Goal: Information Seeking & Learning: Learn about a topic

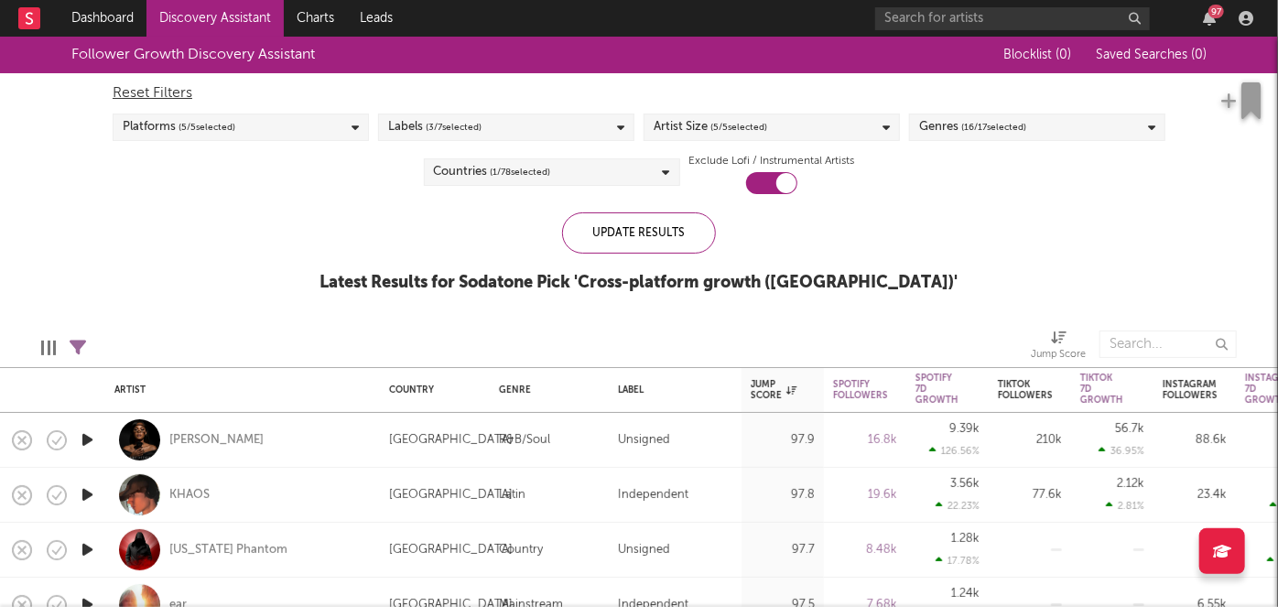
click at [1203, 5] on div "97" at bounding box center [1067, 18] width 385 height 37
click at [1206, 15] on icon "button" at bounding box center [1209, 18] width 13 height 15
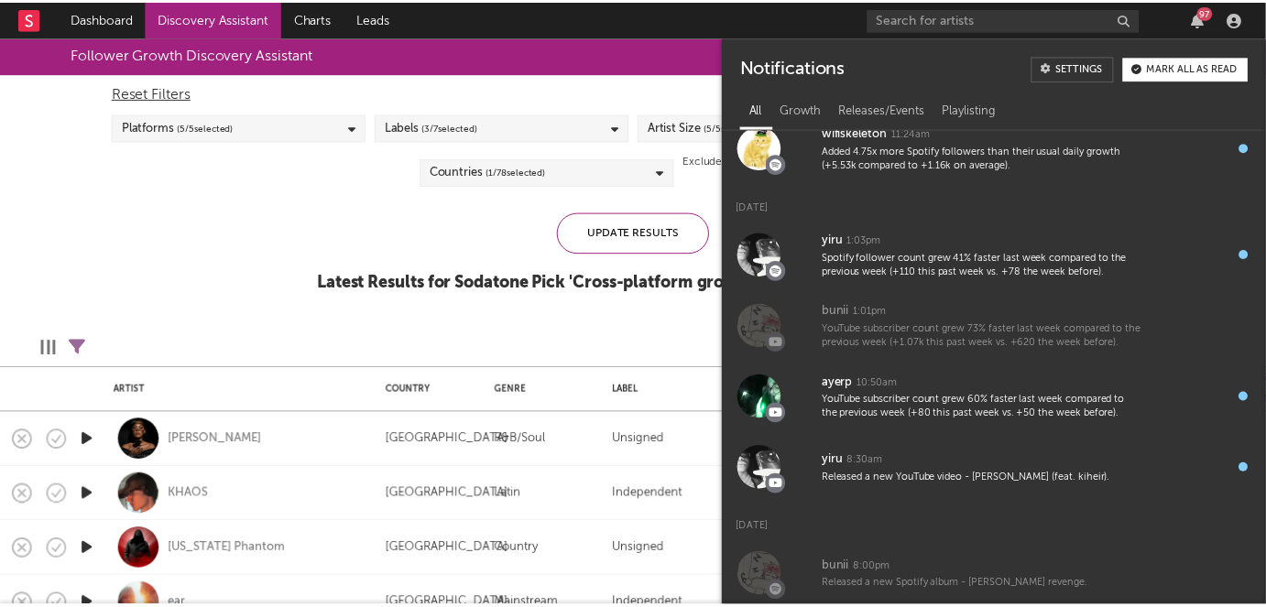
scroll to position [176, 0]
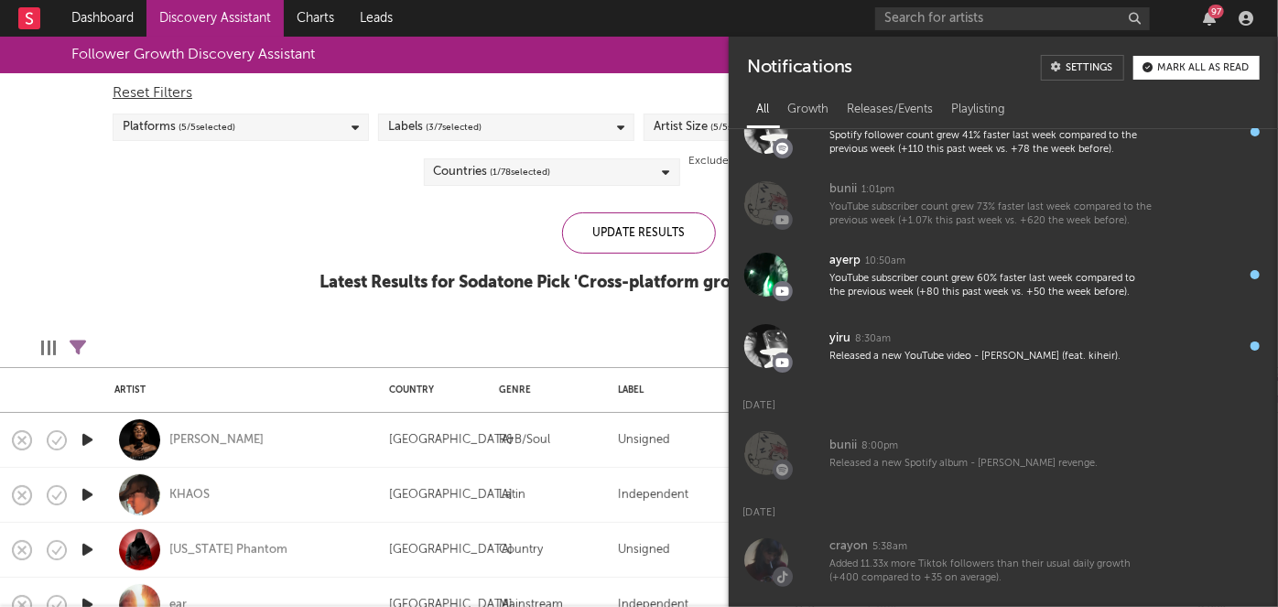
click at [486, 239] on div "Update Results Latest Results for Sodatone Pick ' Cross-platform growth (US) '" at bounding box center [640, 262] width 638 height 100
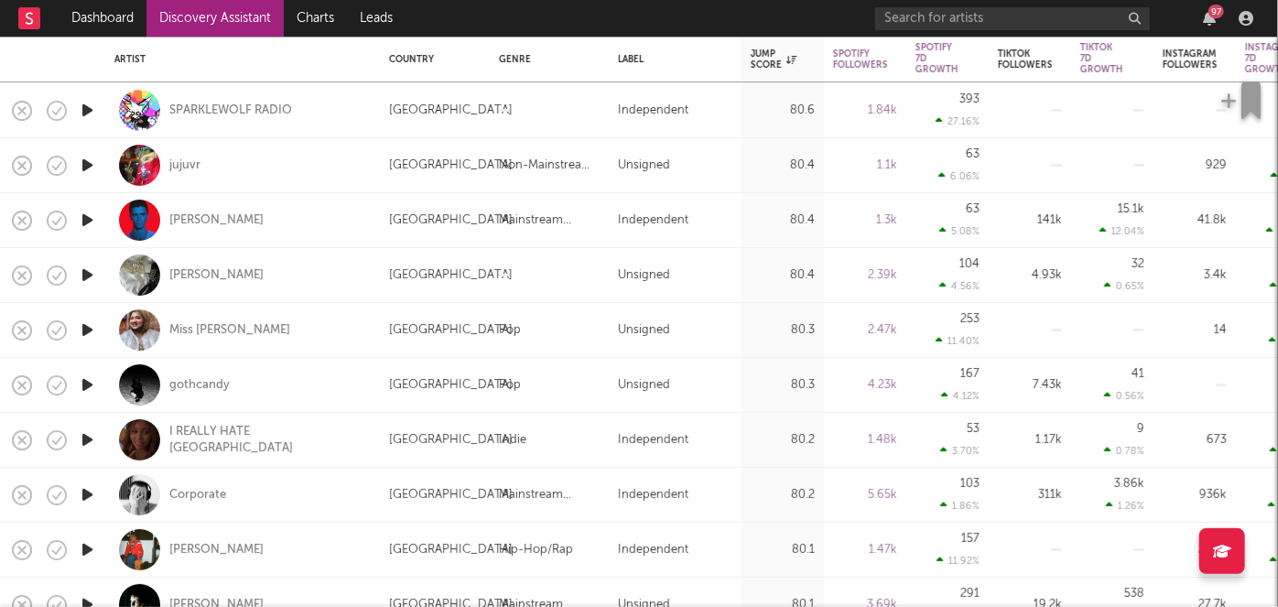
click at [327, 266] on div "Łee" at bounding box center [242, 275] width 256 height 54
select select "1w"
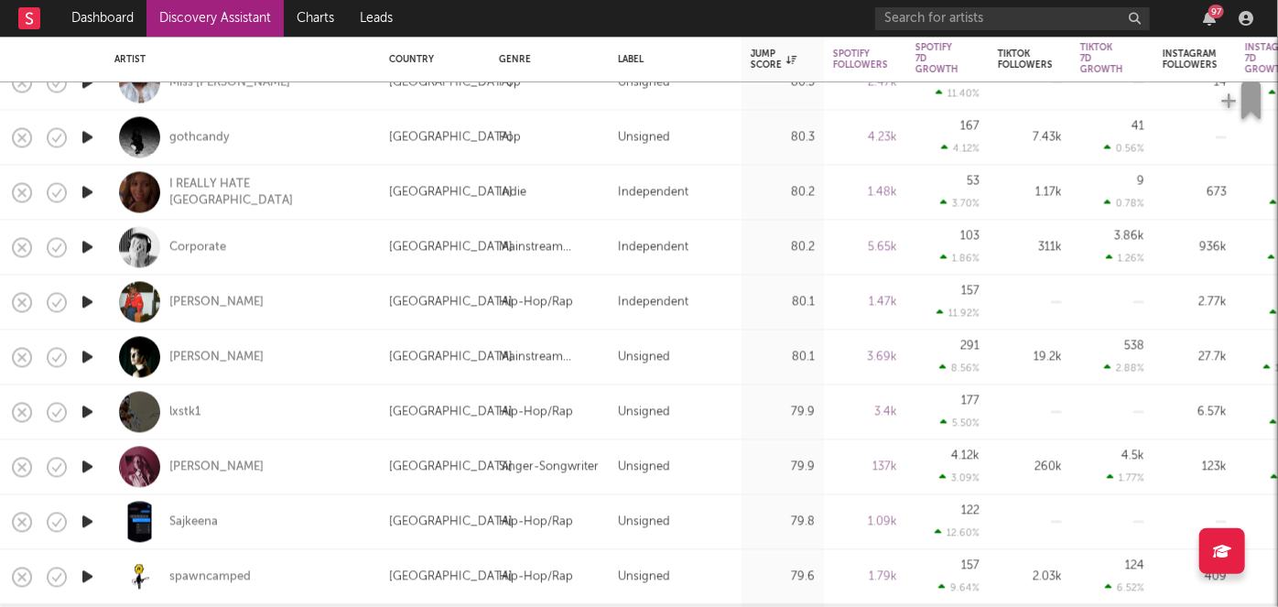
select select "1w"
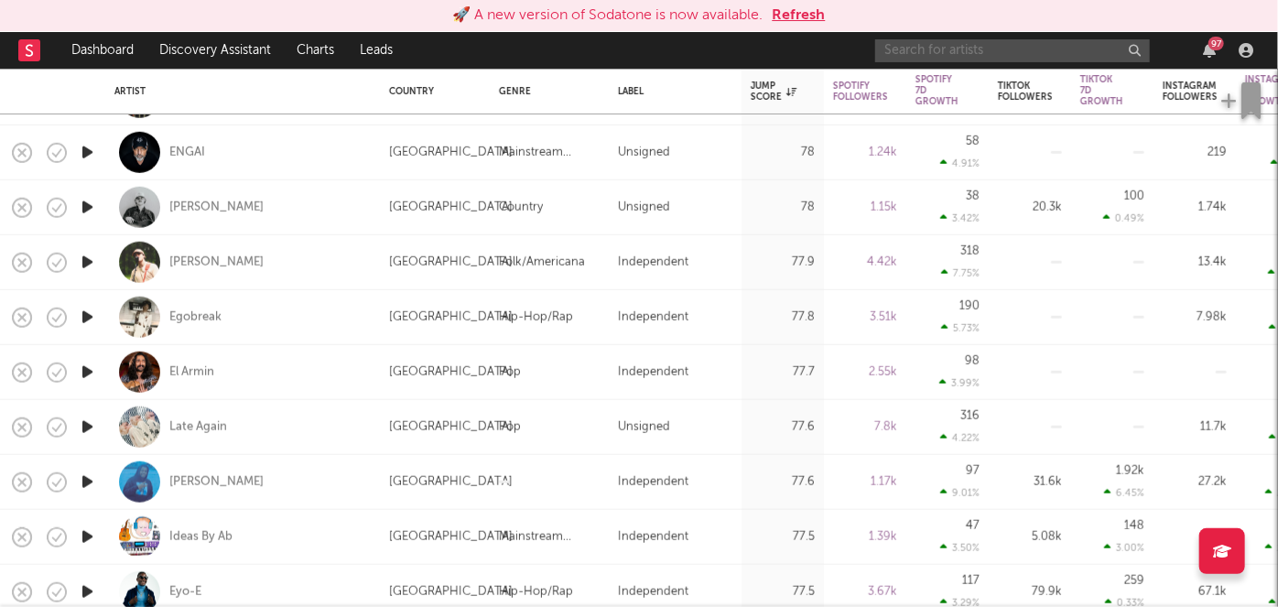
click at [985, 57] on input "text" at bounding box center [1012, 50] width 275 height 23
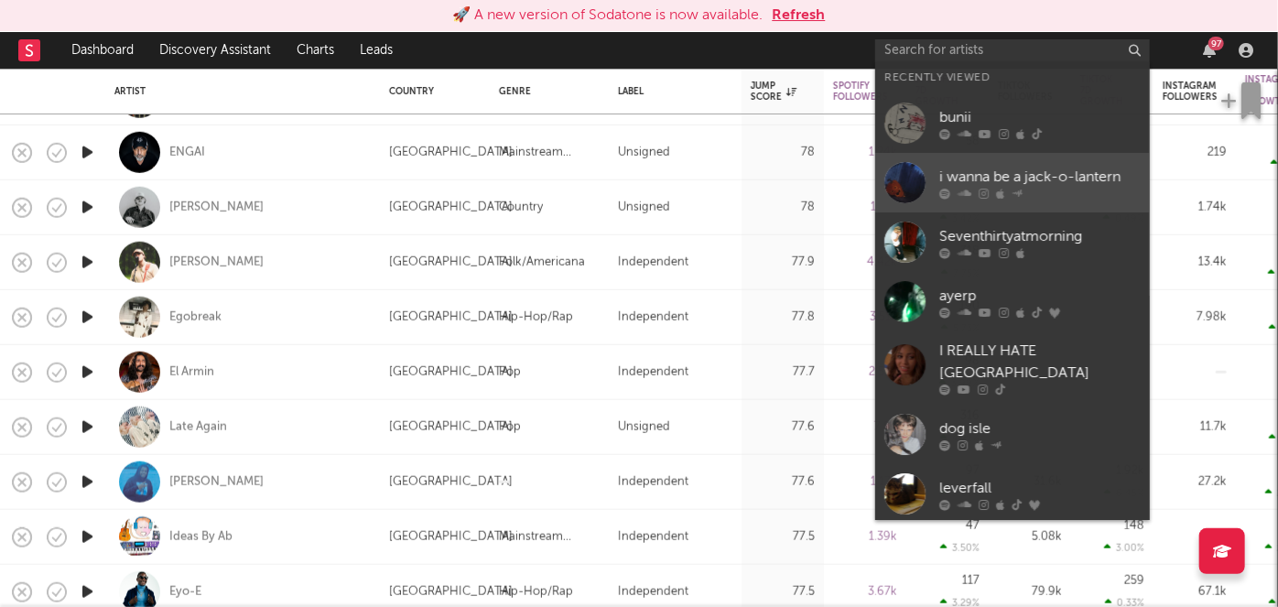
click at [1086, 157] on link "i wanna be a jack-o-lantern" at bounding box center [1012, 183] width 275 height 60
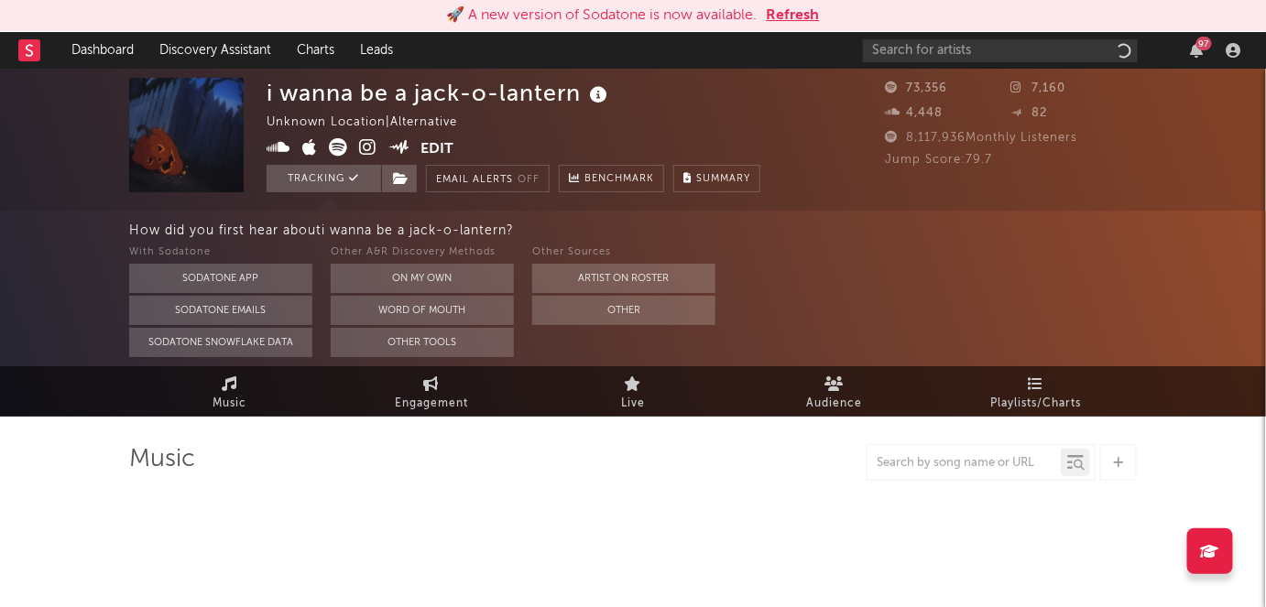
select select "6m"
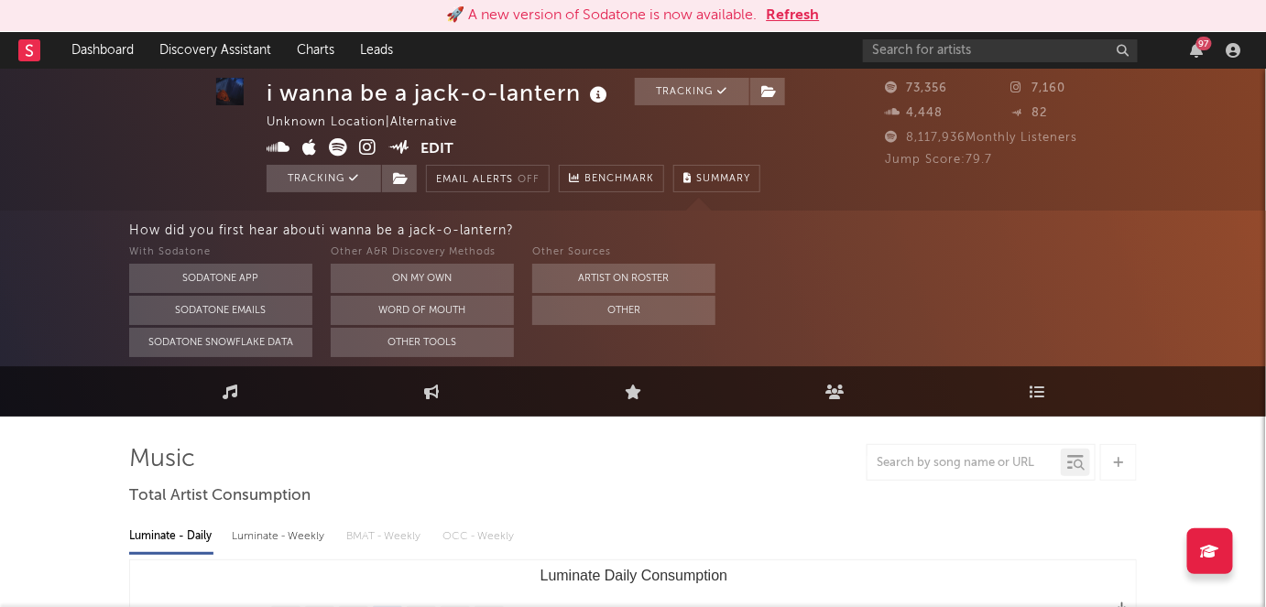
click at [793, 18] on button "Refresh" at bounding box center [792, 16] width 53 height 22
click at [803, 10] on button "Refresh" at bounding box center [792, 16] width 53 height 22
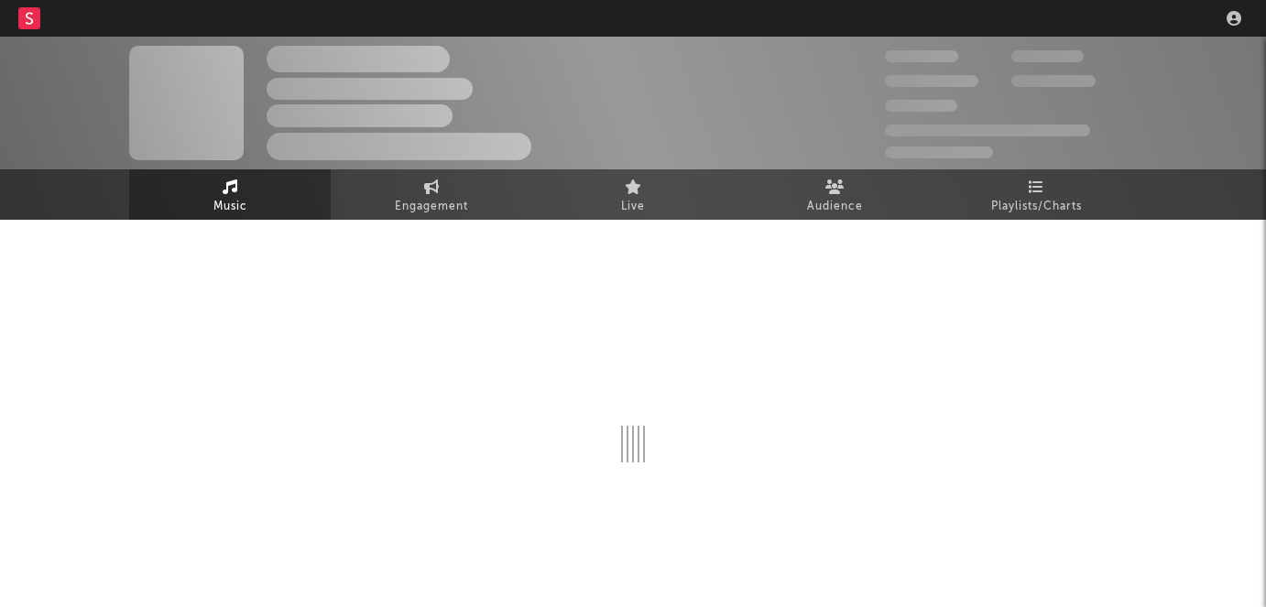
scroll to position [29, 0]
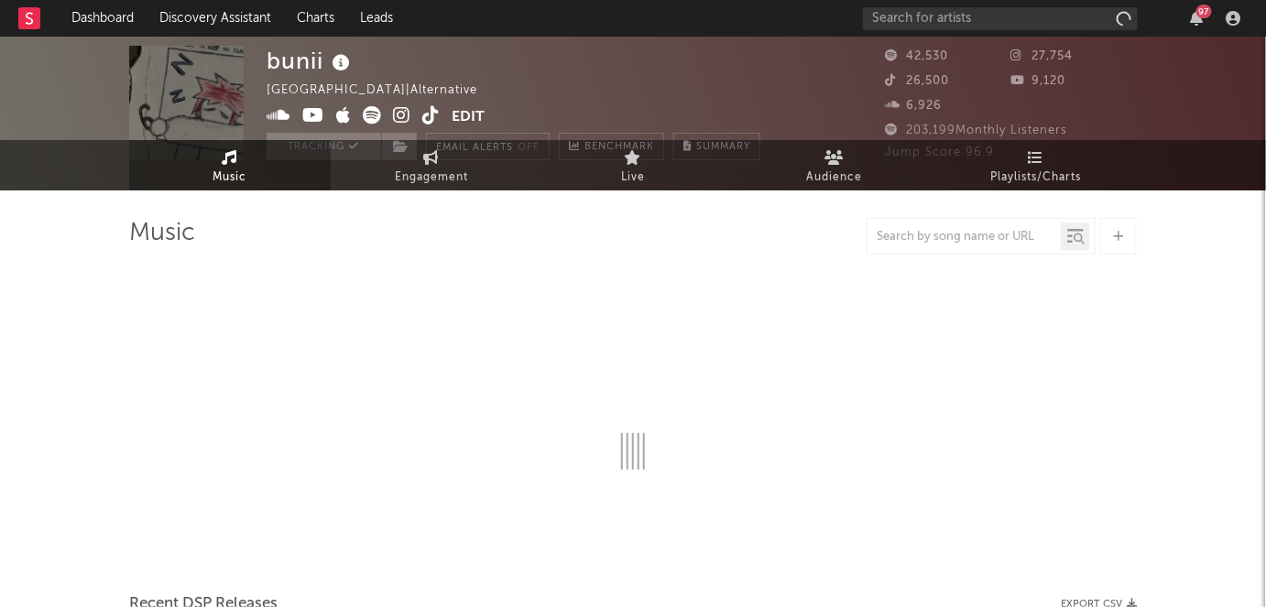
select select "6m"
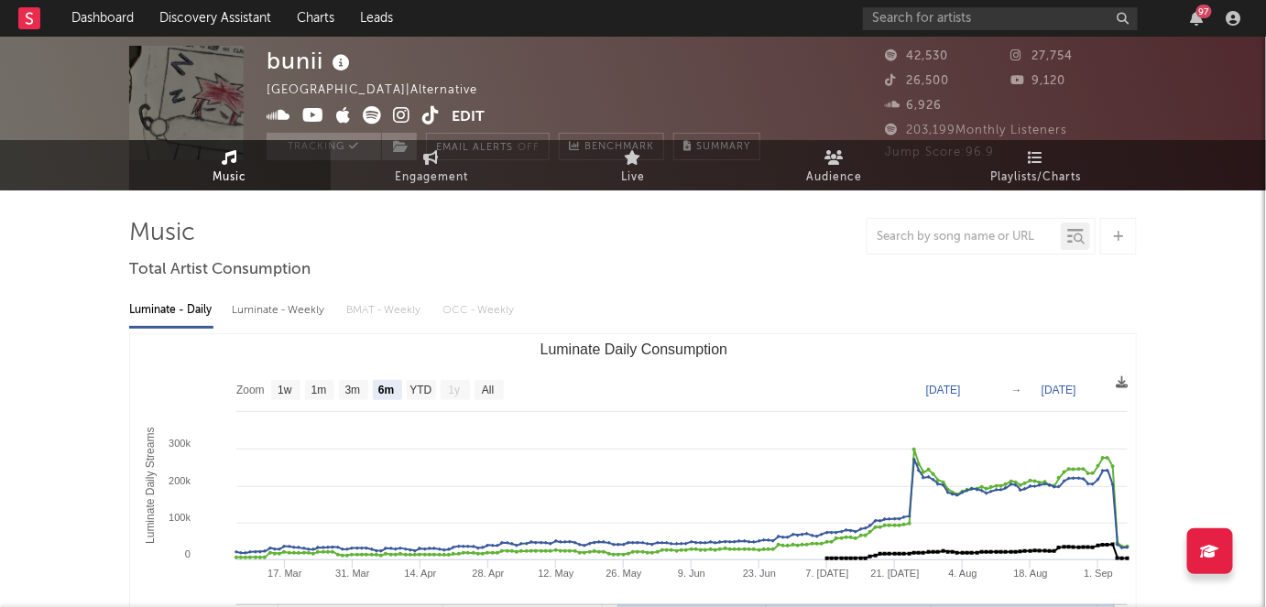
drag, startPoint x: 199, startPoint y: 1, endPoint x: 825, endPoint y: 261, distance: 678.2
click at [227, 22] on link "Discovery Assistant" at bounding box center [215, 18] width 137 height 37
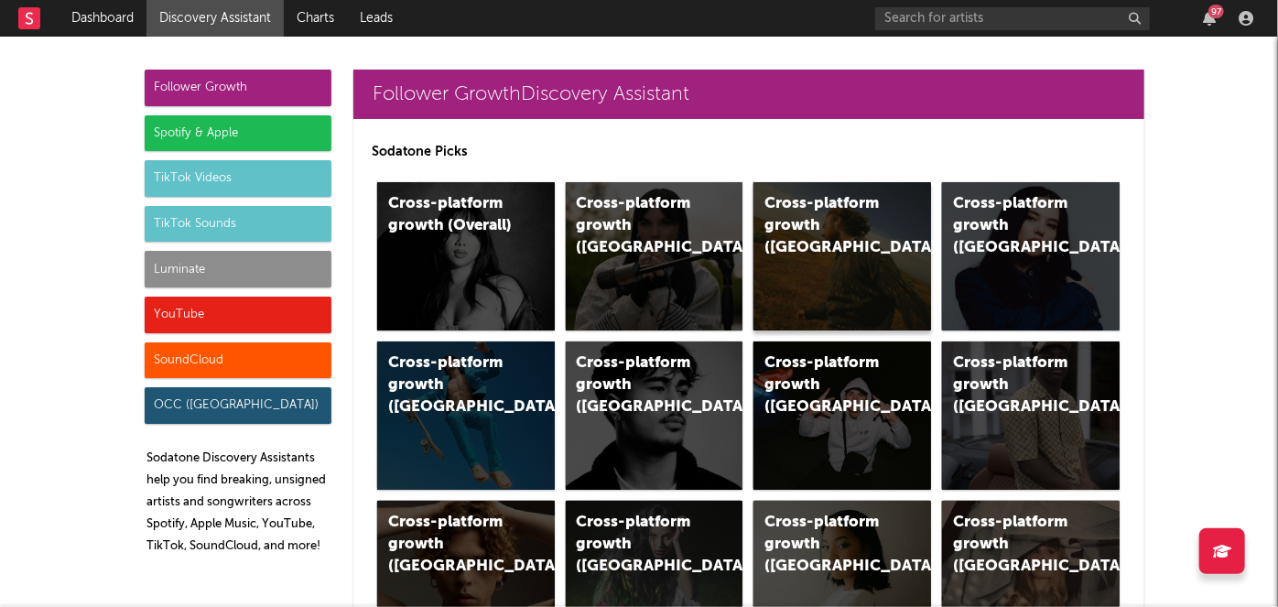
click at [852, 219] on div "Cross-platform growth (US)" at bounding box center [827, 226] width 125 height 66
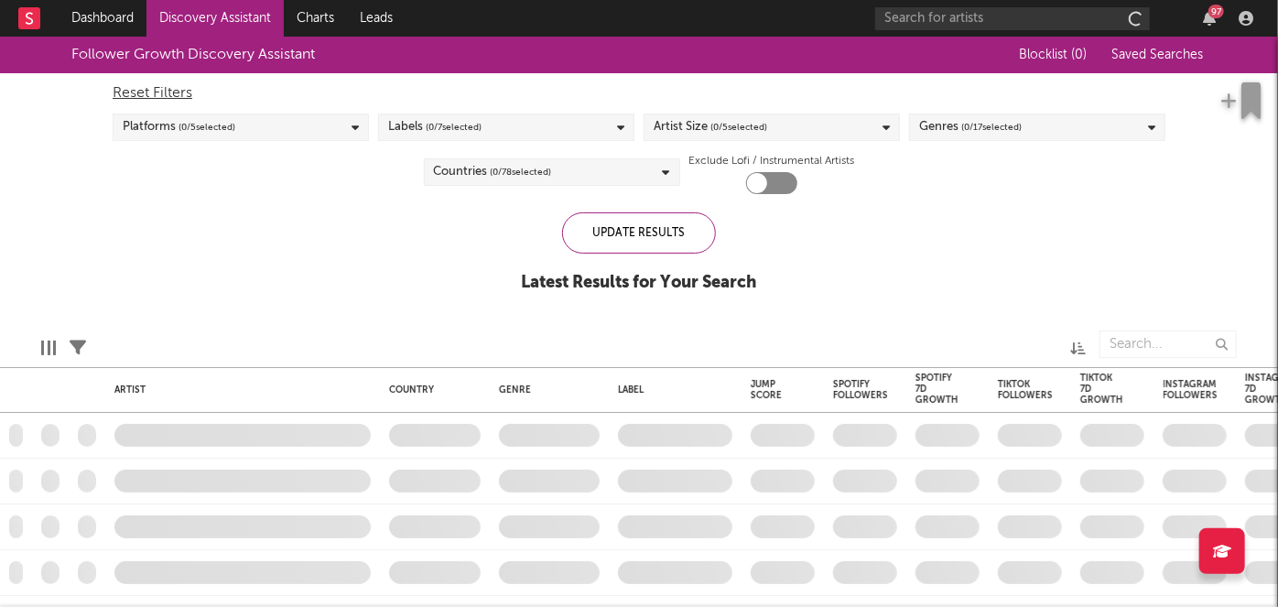
checkbox input "true"
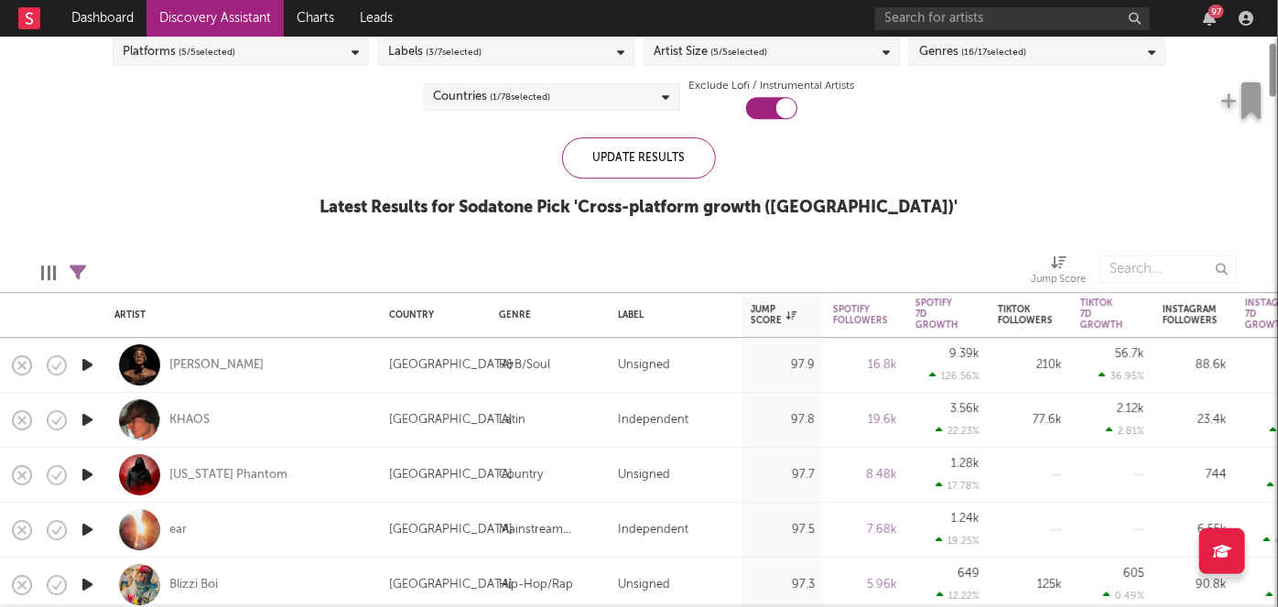
click at [1022, 269] on div "Edit Columns Filters ( 11 filters active) Jump Score" at bounding box center [639, 264] width 1278 height 55
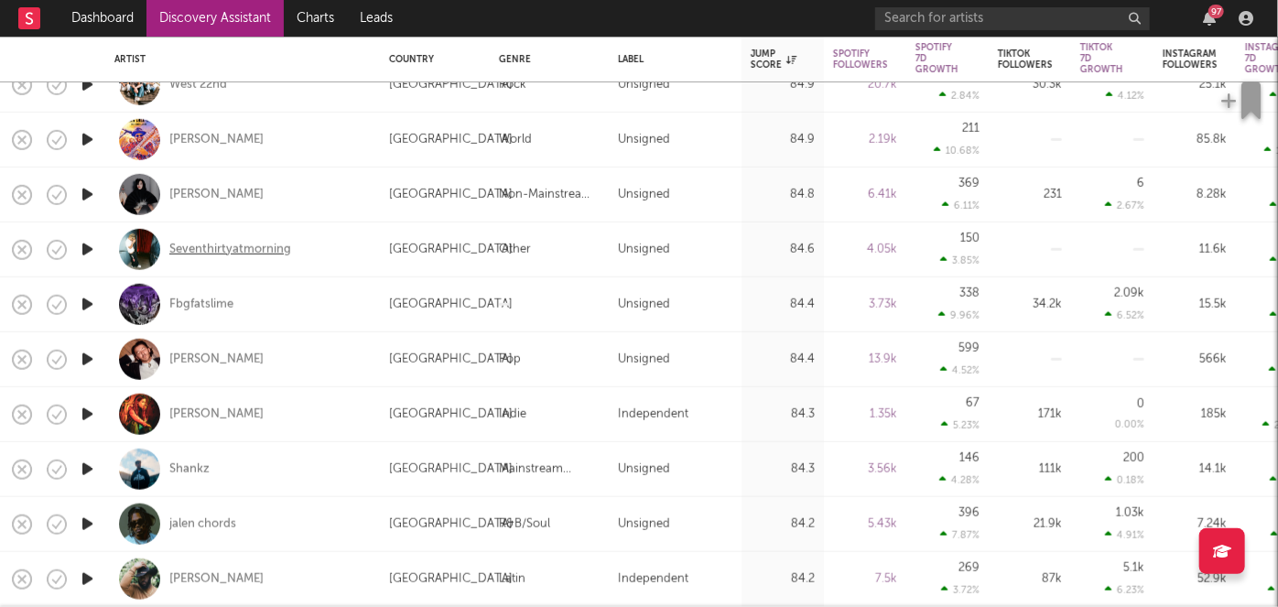
click at [266, 254] on div "Seventhirtyatmorning" at bounding box center [230, 249] width 122 height 16
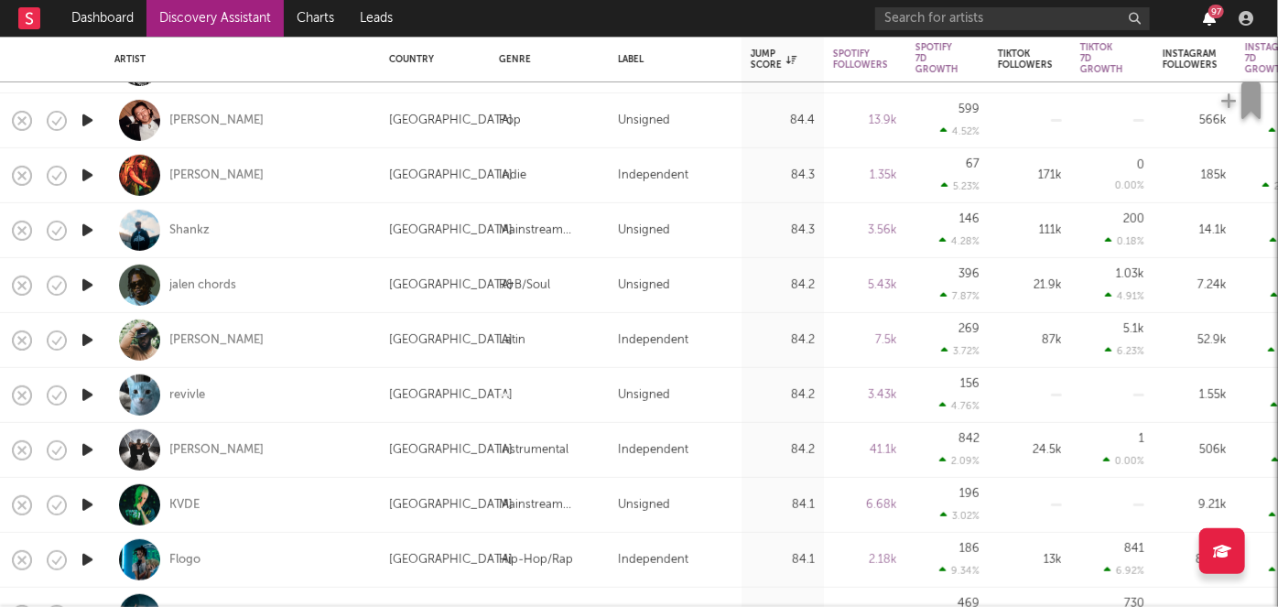
click at [1208, 18] on icon "button" at bounding box center [1209, 18] width 13 height 15
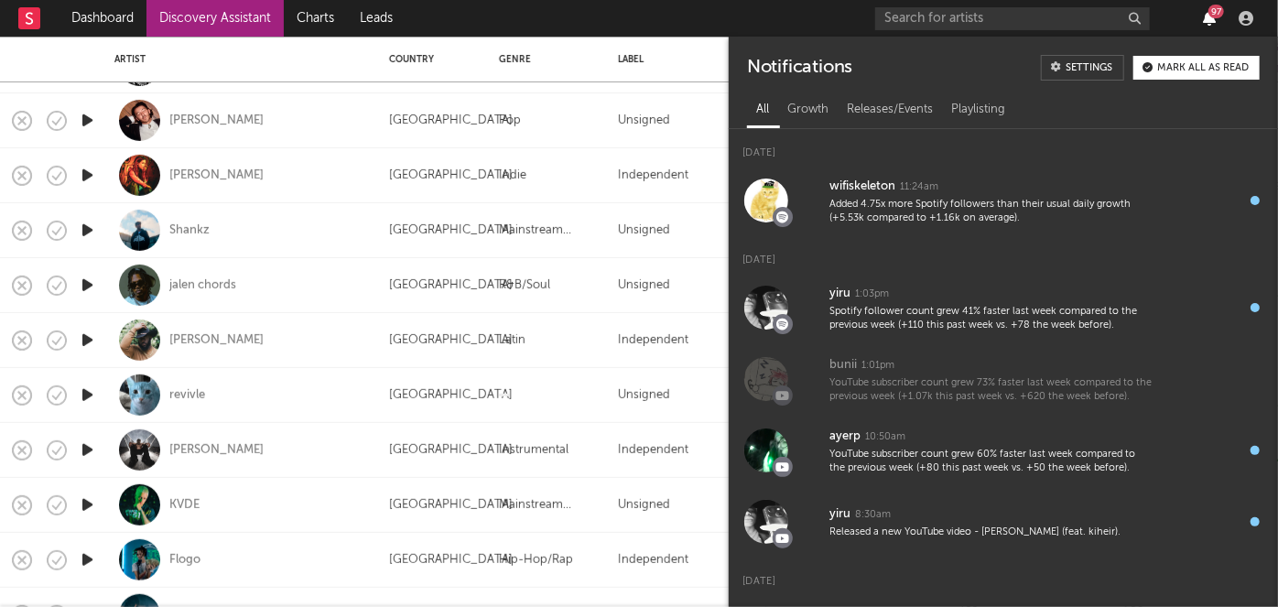
click at [1208, 18] on icon "button" at bounding box center [1209, 18] width 13 height 15
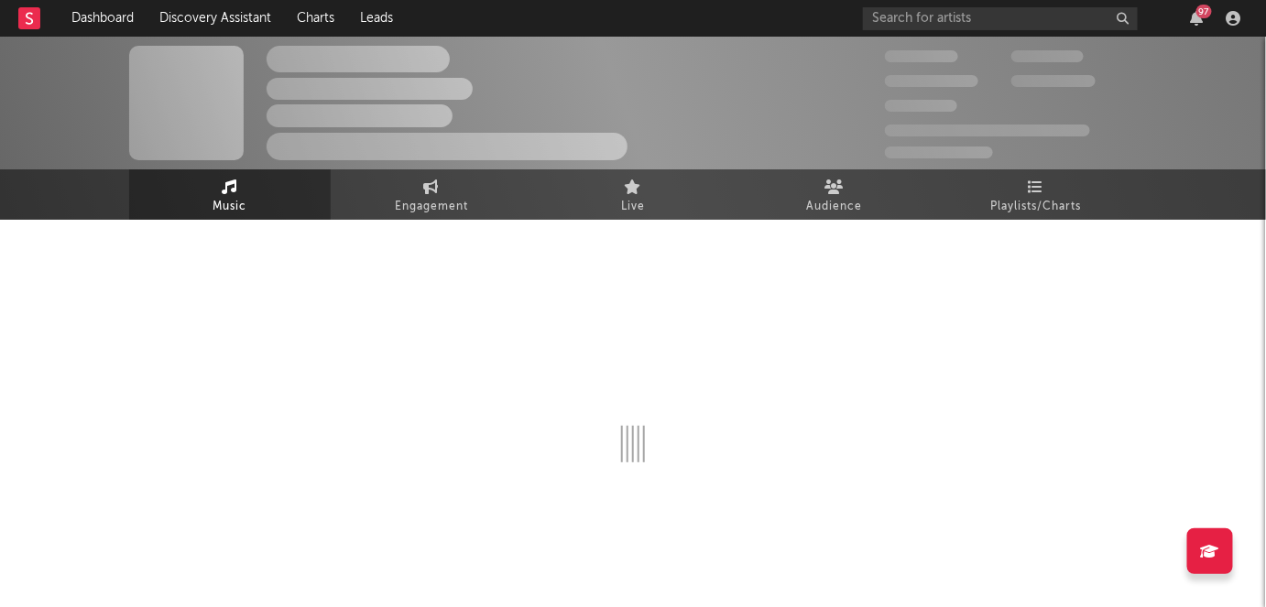
click at [698, 252] on div at bounding box center [632, 354] width 1007 height 215
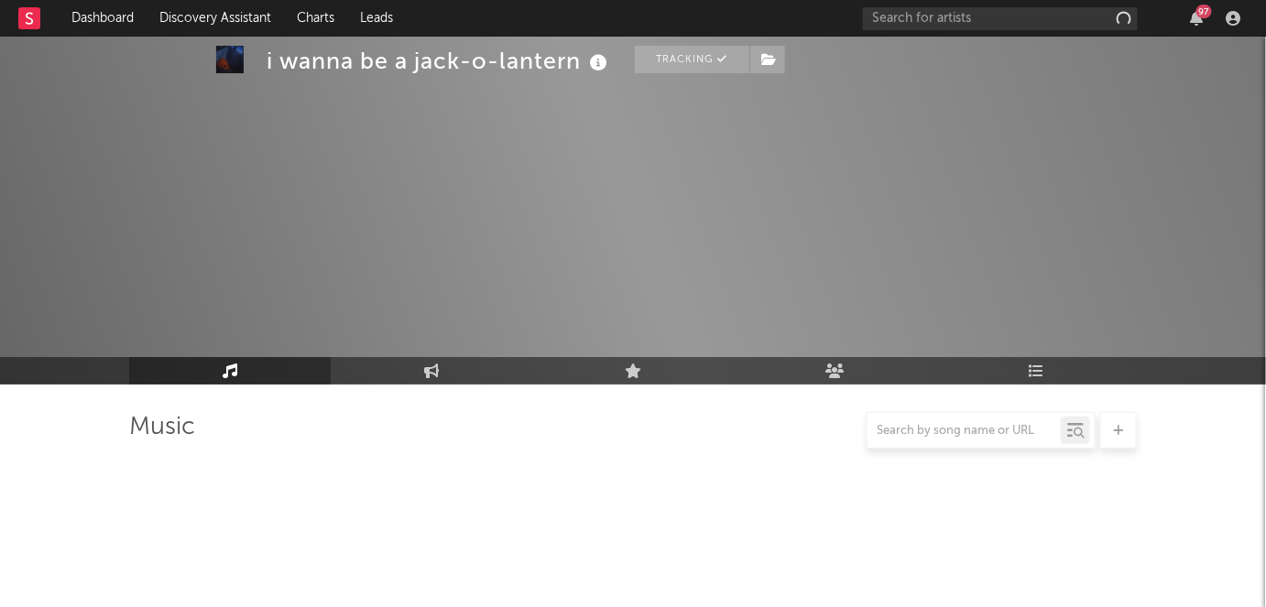
select select "6m"
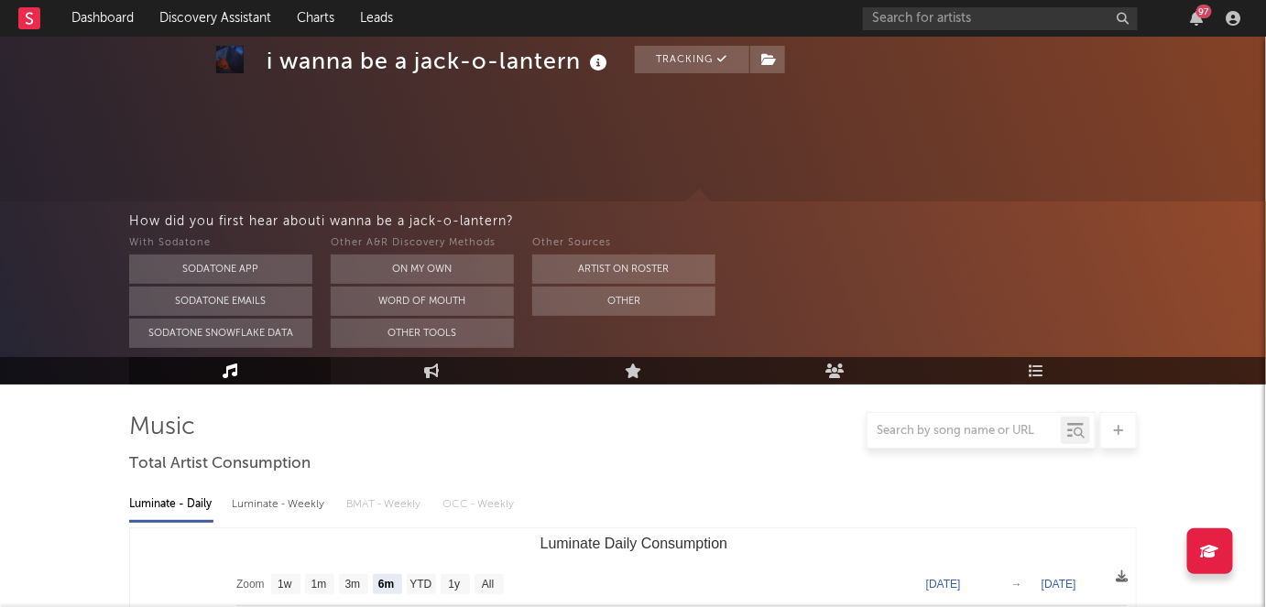
scroll to position [166, 0]
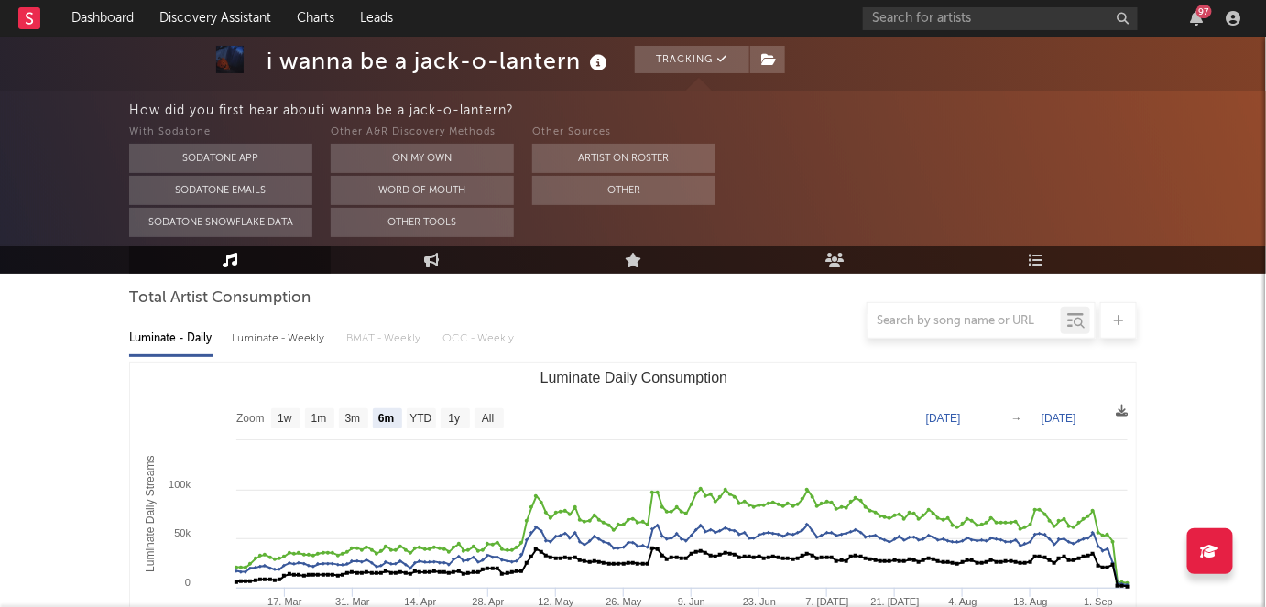
click at [1213, 7] on div "97" at bounding box center [1055, 18] width 385 height 37
click at [1197, 8] on div "97" at bounding box center [1204, 12] width 16 height 14
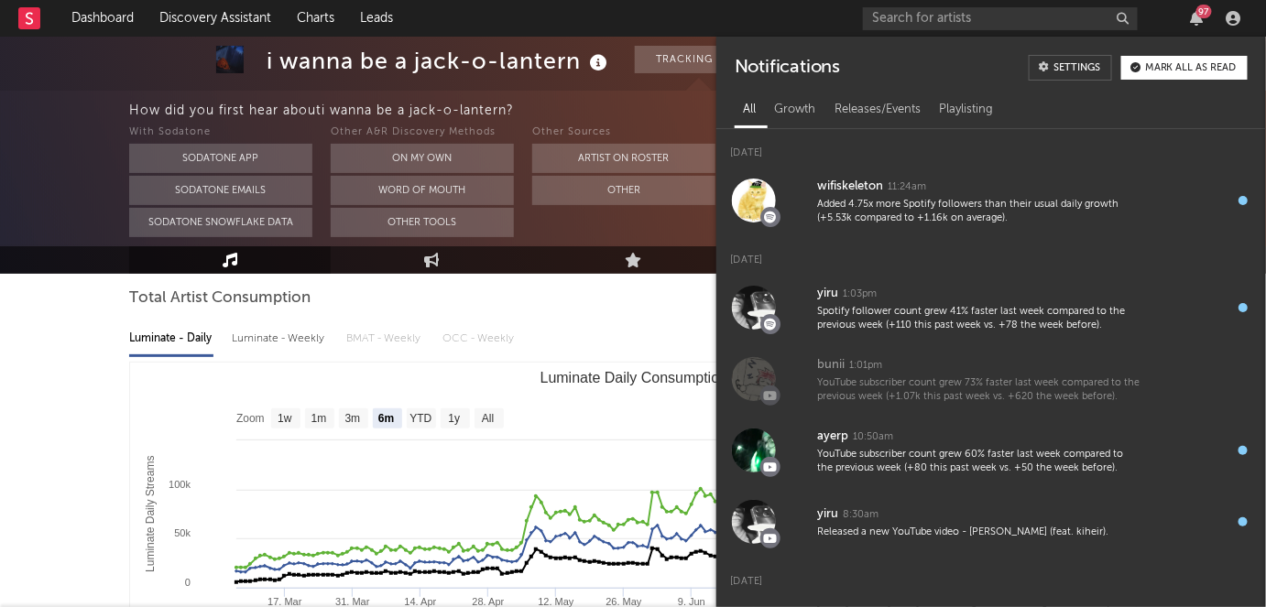
click at [1197, 8] on div "97" at bounding box center [1204, 12] width 16 height 14
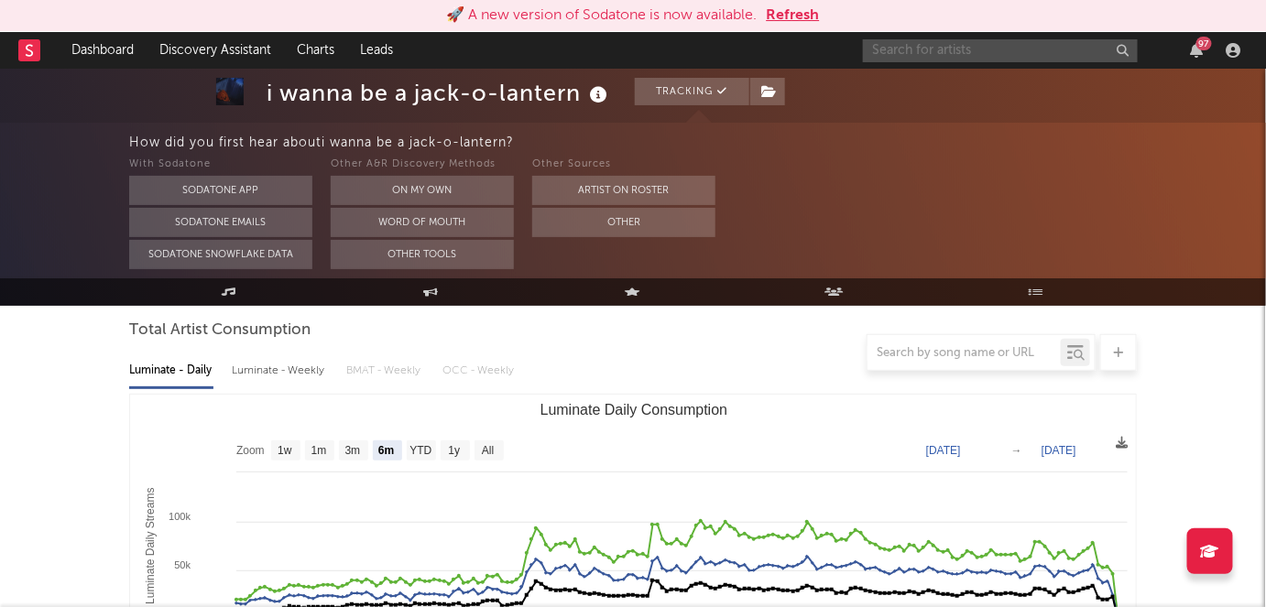
click at [928, 53] on input "text" at bounding box center [1000, 50] width 275 height 23
click at [110, 57] on link "Dashboard" at bounding box center [103, 50] width 88 height 37
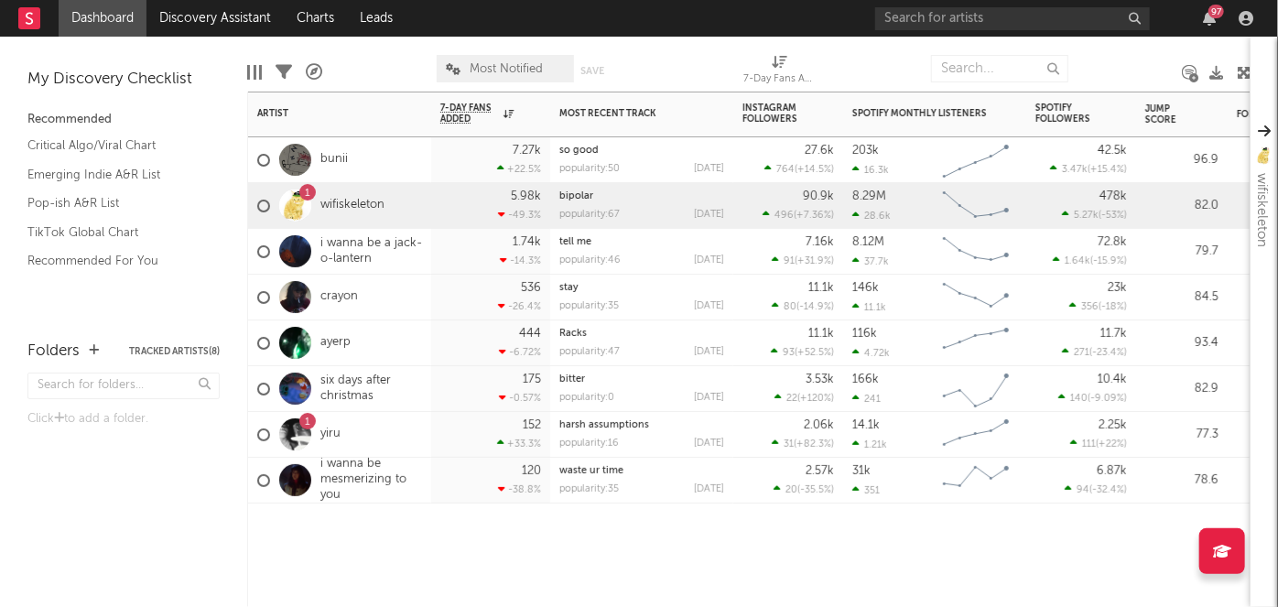
click at [305, 193] on div "1" at bounding box center [307, 193] width 5 height 0
click at [350, 386] on link "six days after christmas" at bounding box center [372, 389] width 102 height 31
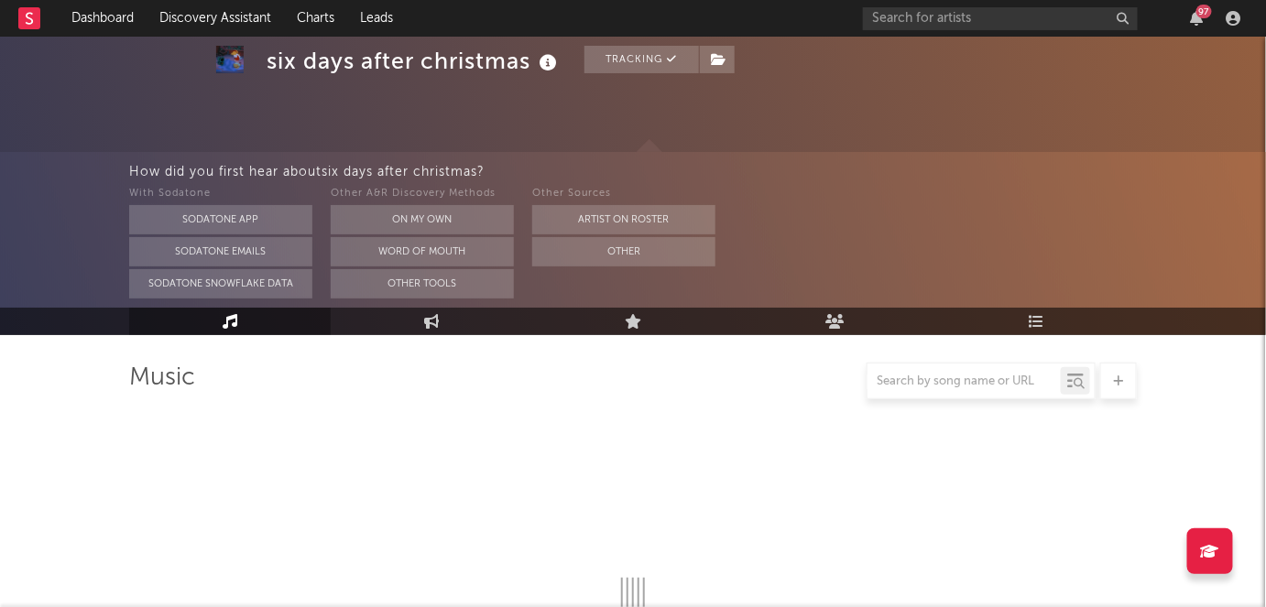
scroll to position [218, 0]
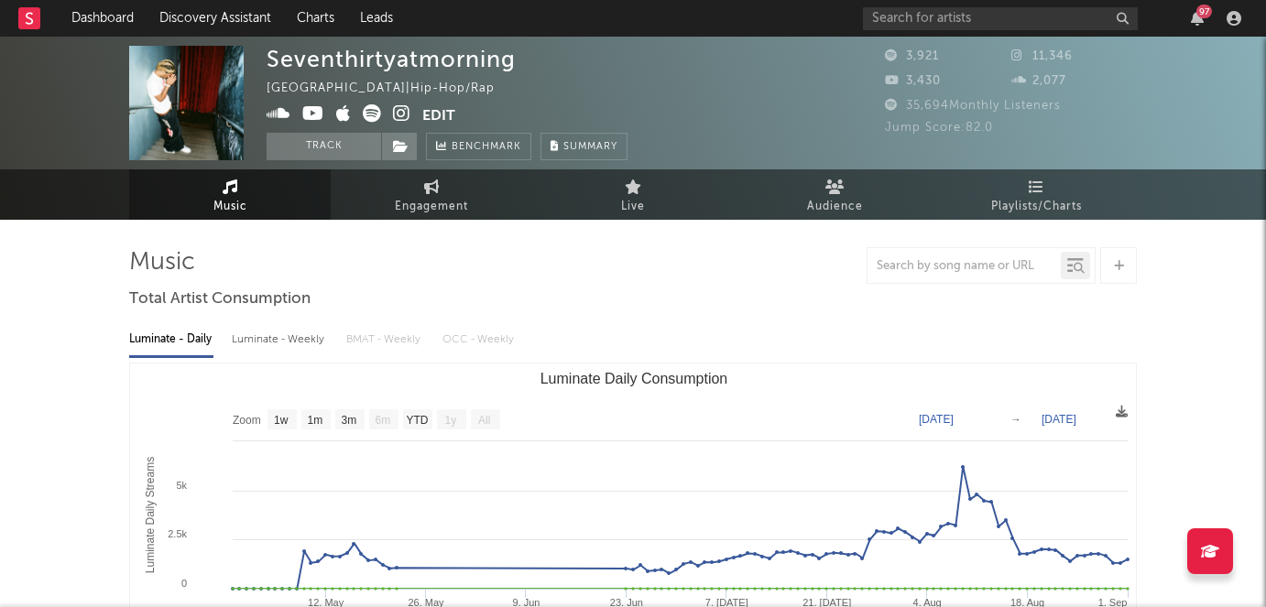
select select "1w"
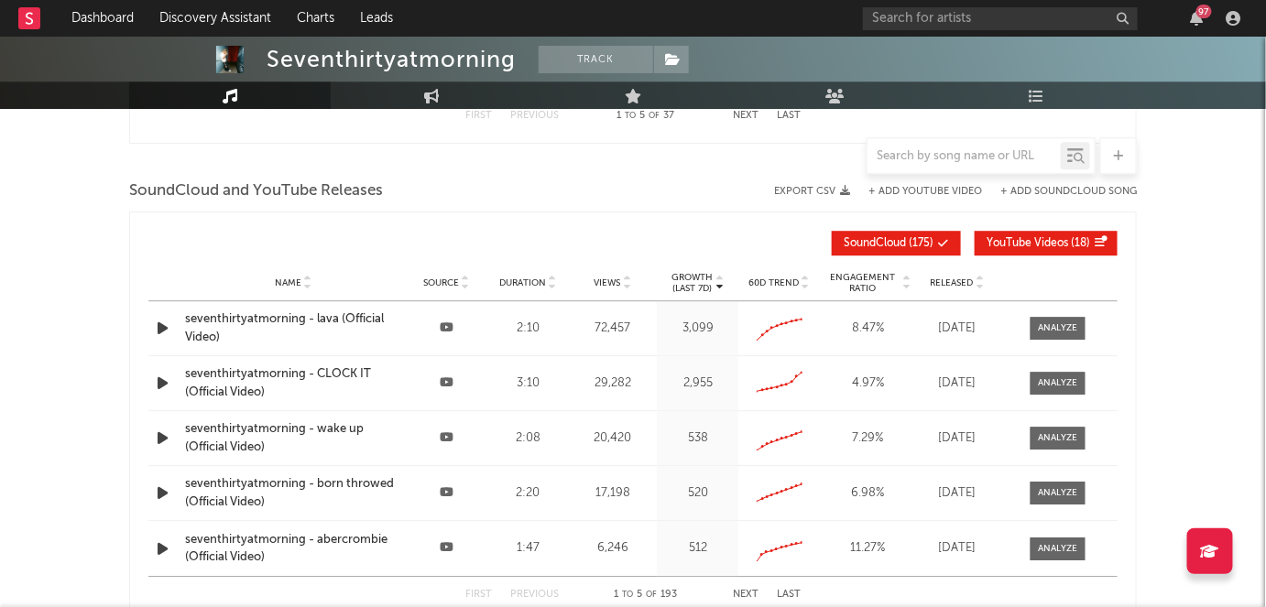
scroll to position [1602, 0]
click at [1196, 19] on icon "button" at bounding box center [1197, 18] width 13 height 15
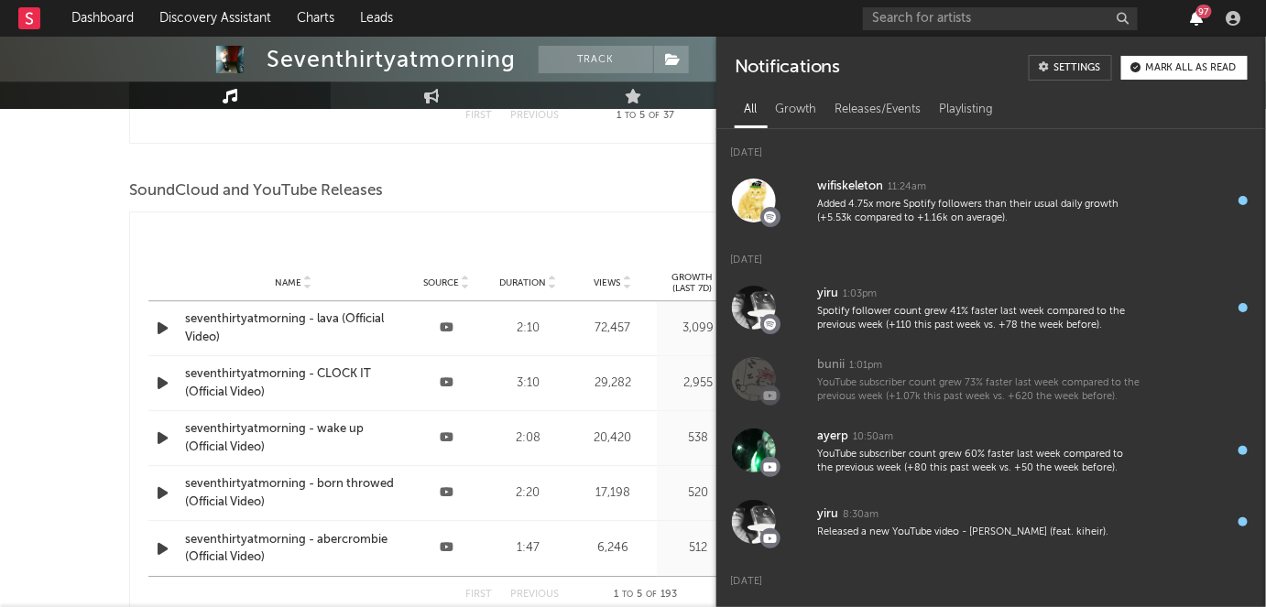
click at [1196, 19] on icon "button" at bounding box center [1197, 18] width 13 height 15
